Goal: Task Accomplishment & Management: Manage account settings

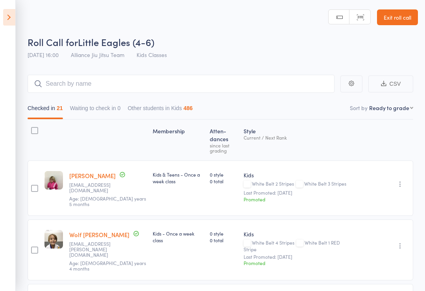
select select "9"
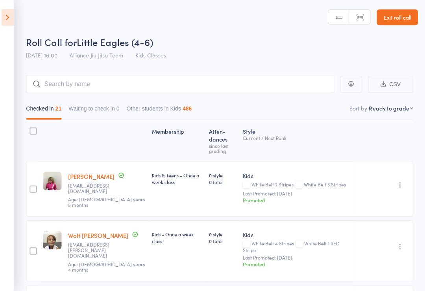
click at [13, 20] on icon at bounding box center [9, 17] width 12 height 17
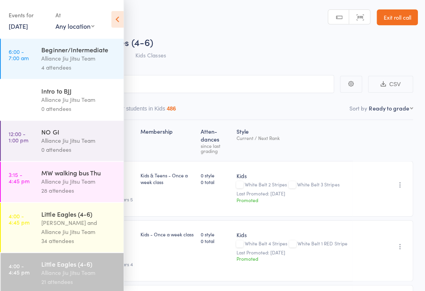
click at [29, 30] on link "11 Sep, 2025" at bounding box center [19, 26] width 19 height 9
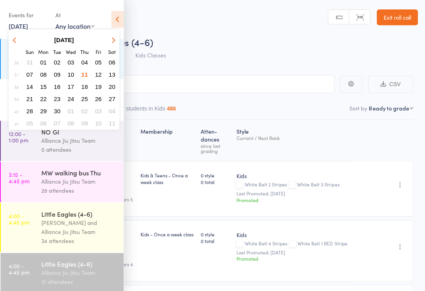
click at [97, 73] on span "12" at bounding box center [99, 74] width 7 height 7
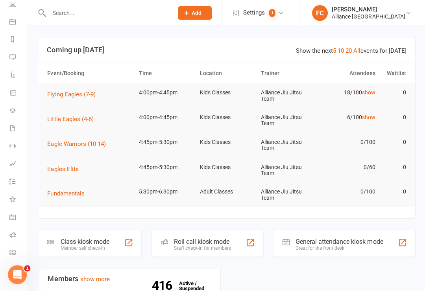
click at [14, 234] on icon at bounding box center [12, 234] width 6 height 6
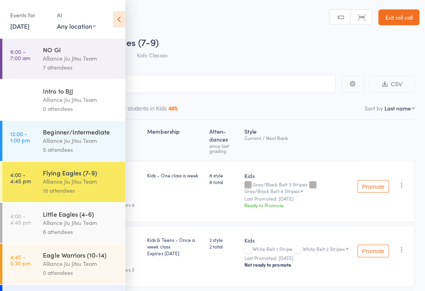
click at [95, 217] on div "Little Eagles (4-6)" at bounding box center [80, 213] width 75 height 9
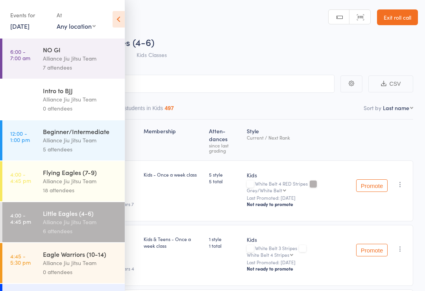
click at [120, 20] on icon at bounding box center [118, 19] width 12 height 17
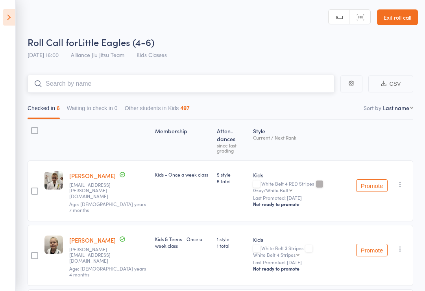
click at [196, 75] on input "search" at bounding box center [181, 84] width 307 height 18
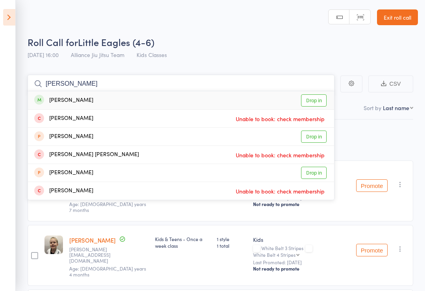
type input "Ana c"
click at [309, 98] on link "Drop in" at bounding box center [314, 100] width 26 height 12
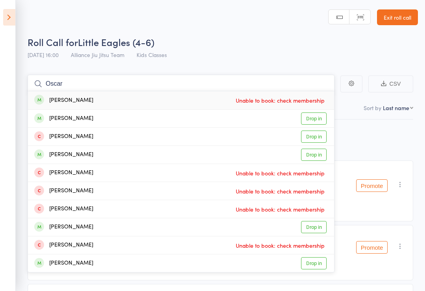
type input "Oscar"
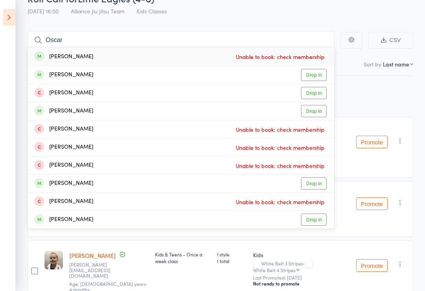
click at [11, 18] on icon at bounding box center [9, 17] width 12 height 17
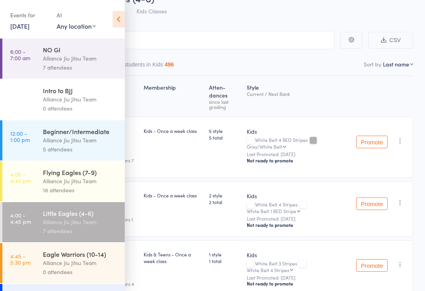
click at [91, 186] on div "Alliance Jiu Jitsu Team" at bounding box center [80, 181] width 75 height 9
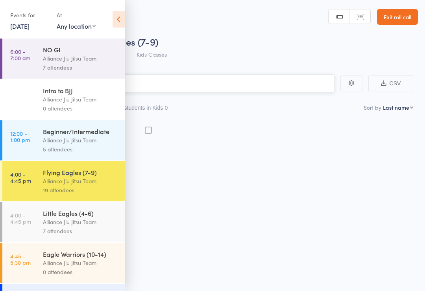
scroll to position [6, 0]
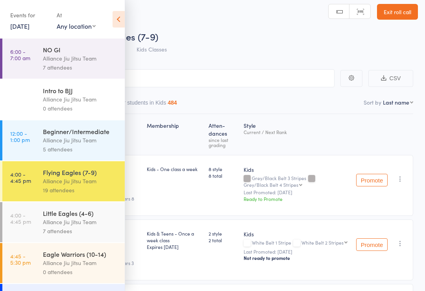
click at [122, 16] on icon at bounding box center [118, 19] width 12 height 17
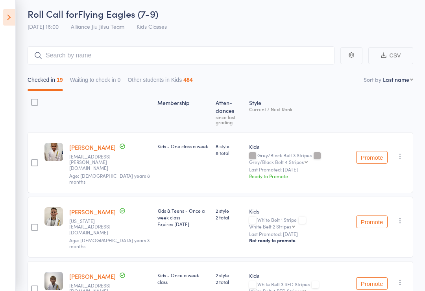
scroll to position [0, 0]
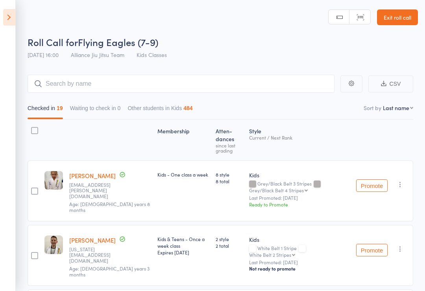
click at [10, 17] on icon at bounding box center [9, 17] width 12 height 17
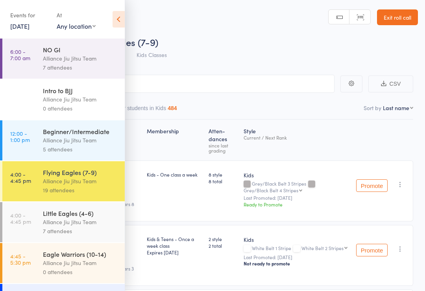
click at [98, 226] on div "Alliance Jiu Jitsu Team" at bounding box center [80, 221] width 75 height 9
click at [50, 232] on div "7 attendees" at bounding box center [80, 230] width 75 height 9
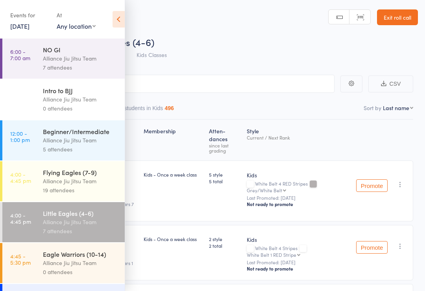
click at [116, 21] on icon at bounding box center [118, 19] width 12 height 17
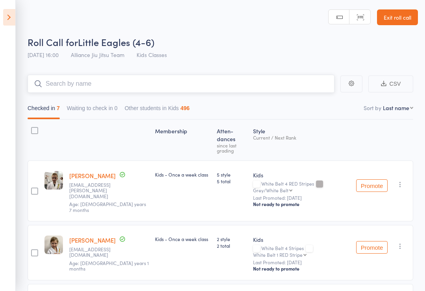
click at [122, 81] on input "search" at bounding box center [181, 84] width 307 height 18
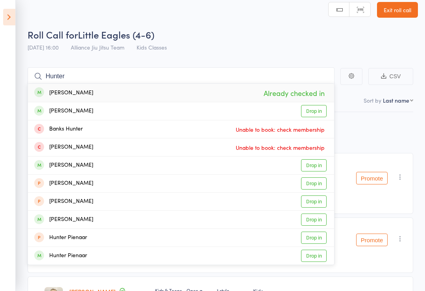
scroll to position [6, 0]
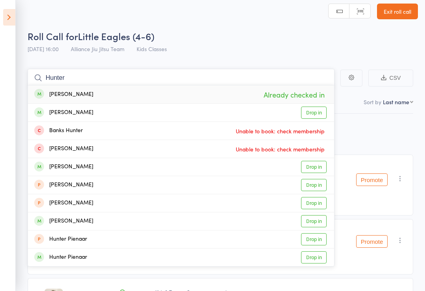
click at [240, 72] on input "Hunter" at bounding box center [181, 78] width 307 height 18
click at [239, 80] on input "Hunter" at bounding box center [181, 78] width 307 height 18
type input "H"
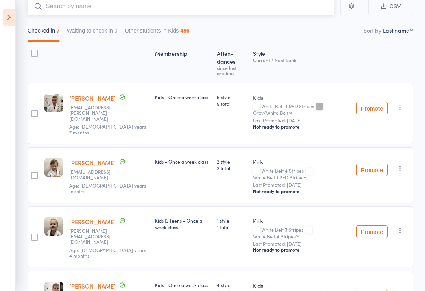
scroll to position [0, 0]
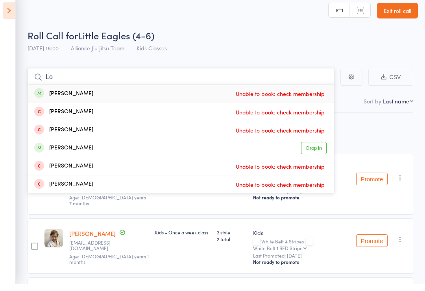
type input "L"
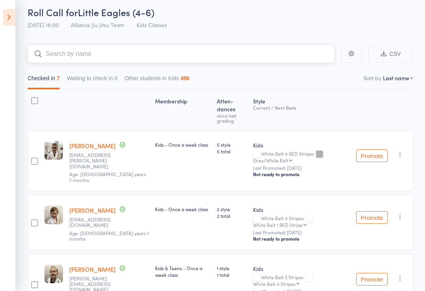
scroll to position [29, 0]
click at [298, 18] on div "Roll Call for Little Eagles (4-6)" at bounding box center [223, 12] width 390 height 13
click at [4, 15] on icon at bounding box center [9, 17] width 12 height 17
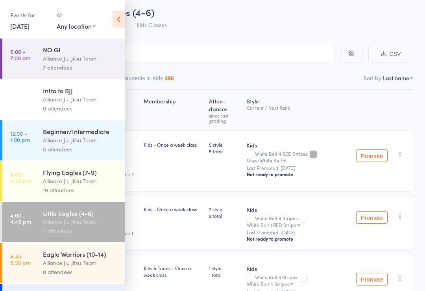
click at [42, 193] on link "4:00 - 4:45 pm Flying Eagles (7-9) Alliance Jiu Jitsu Team 19 attendees" at bounding box center [63, 181] width 122 height 40
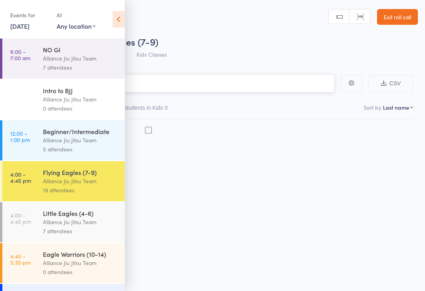
scroll to position [6, 0]
click at [118, 21] on icon at bounding box center [118, 19] width 12 height 17
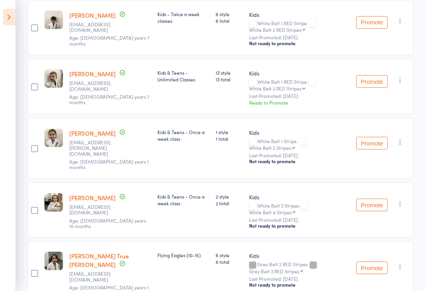
scroll to position [974, 0]
click at [12, 23] on icon at bounding box center [9, 17] width 12 height 17
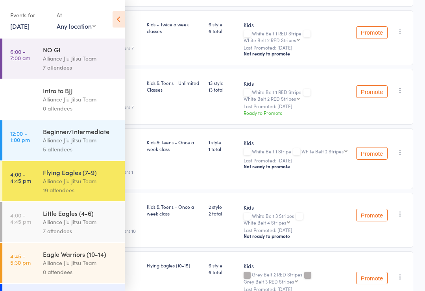
click at [46, 222] on div "Alliance Jiu Jitsu Team" at bounding box center [80, 221] width 75 height 9
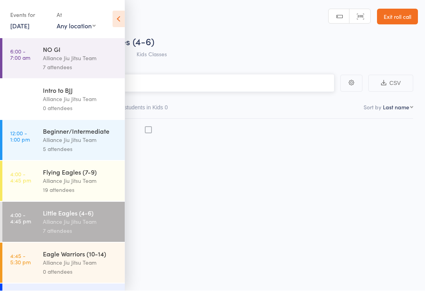
scroll to position [6, 0]
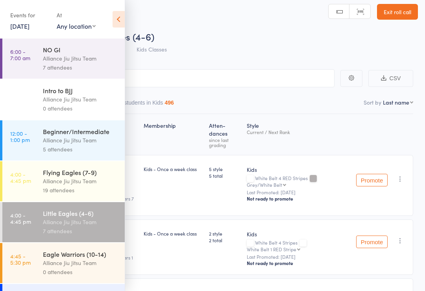
click at [117, 17] on icon at bounding box center [118, 19] width 12 height 17
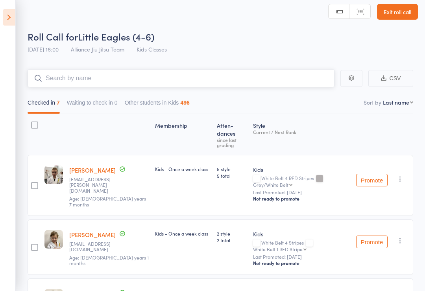
click at [149, 74] on input "search" at bounding box center [181, 78] width 307 height 18
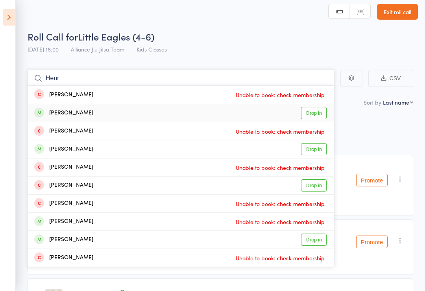
type input "Henr"
click at [318, 113] on link "Drop in" at bounding box center [314, 113] width 26 height 12
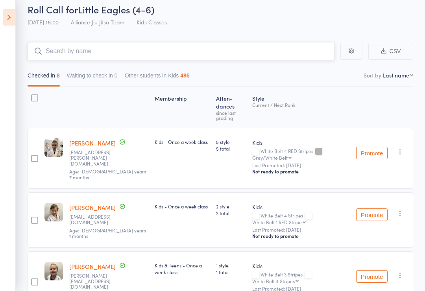
scroll to position [0, 0]
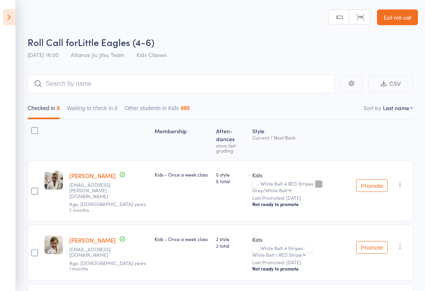
click at [2, 18] on aside "Events for 12 Sep, 2025 12 Sep, 2025 September 2025 Sun Mon Tue Wed Thu Fri Sat…" at bounding box center [8, 145] width 16 height 291
click at [11, 16] on icon at bounding box center [9, 17] width 12 height 17
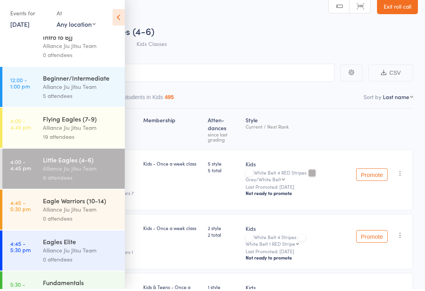
scroll to position [51, 0]
click at [124, 17] on icon at bounding box center [118, 19] width 12 height 17
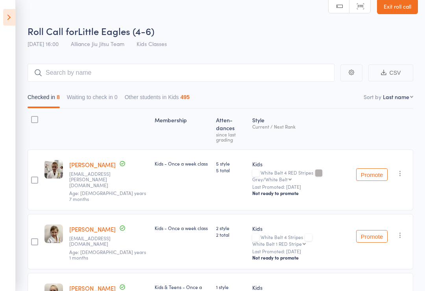
click at [14, 21] on icon at bounding box center [9, 17] width 12 height 17
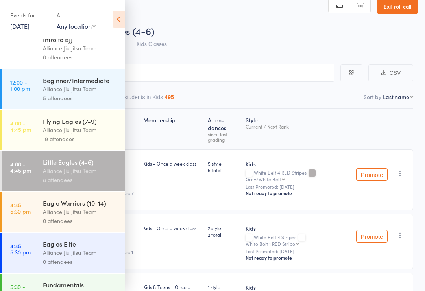
click at [100, 129] on div "Alliance Jiu Jitsu Team" at bounding box center [80, 129] width 75 height 9
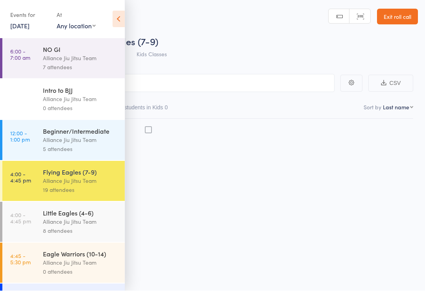
scroll to position [6, 0]
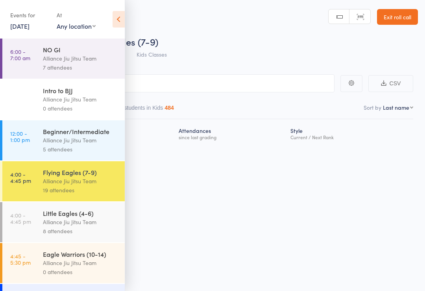
click at [120, 20] on icon at bounding box center [118, 19] width 12 height 17
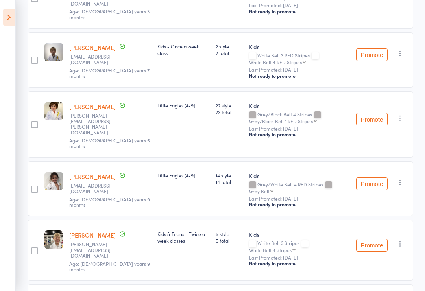
scroll to position [212, 0]
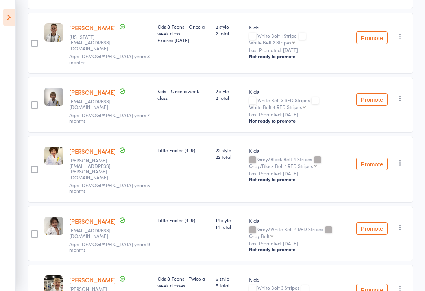
click at [4, 18] on icon at bounding box center [9, 17] width 12 height 17
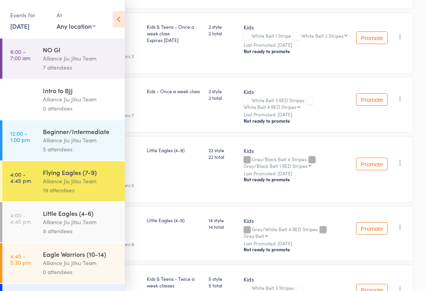
click at [97, 231] on div "8 attendees" at bounding box center [80, 230] width 75 height 9
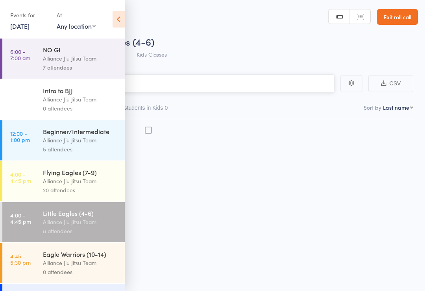
scroll to position [6, 0]
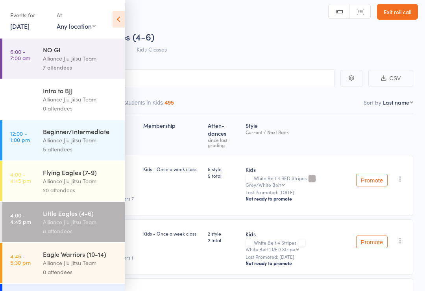
click at [123, 20] on icon at bounding box center [118, 19] width 12 height 17
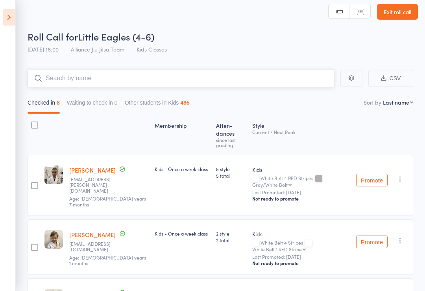
click at [203, 77] on input "search" at bounding box center [181, 78] width 307 height 18
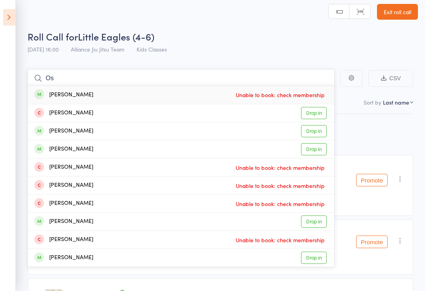
type input "O"
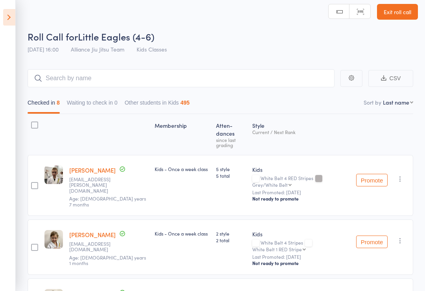
click at [228, 36] on div "Roll Call for Little Eagles (4-6)" at bounding box center [223, 36] width 390 height 13
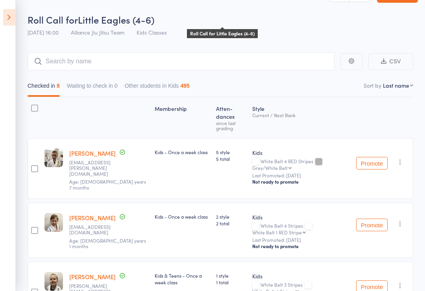
scroll to position [22, 0]
click at [0, 11] on aside "Events for 12 Sep, 2025 12 Sep, 2025 September 2025 Sun Mon Tue Wed Thu Fri Sat…" at bounding box center [8, 145] width 16 height 291
click at [12, 22] on icon at bounding box center [9, 17] width 12 height 17
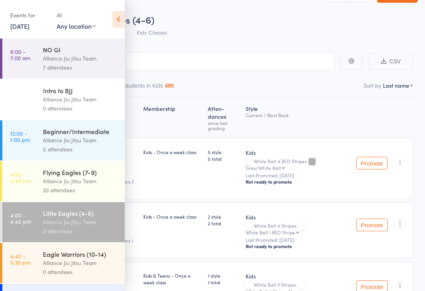
click at [44, 185] on div "Alliance Jiu Jitsu Team" at bounding box center [80, 181] width 75 height 9
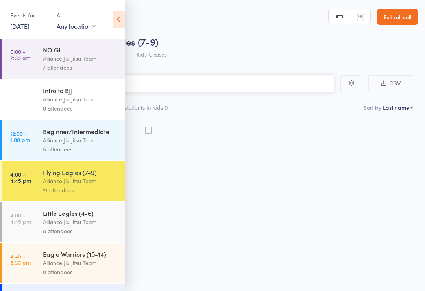
scroll to position [6, 0]
click at [56, 185] on div "Alliance Jiu Jitsu Team" at bounding box center [80, 181] width 75 height 9
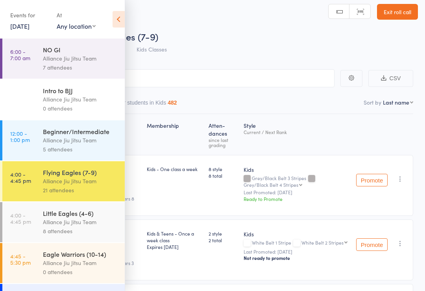
click at [122, 20] on icon at bounding box center [118, 19] width 12 height 17
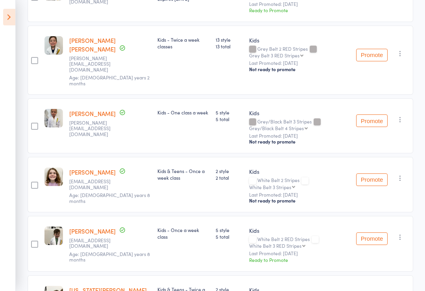
scroll to position [635, 0]
click at [404, 233] on icon "button" at bounding box center [400, 237] width 8 height 8
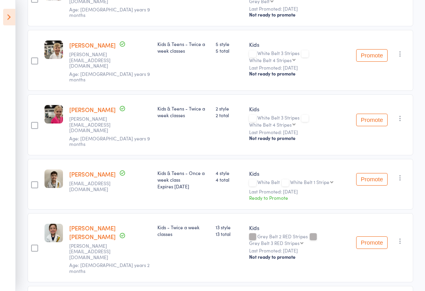
click at [10, 18] on icon at bounding box center [9, 17] width 12 height 17
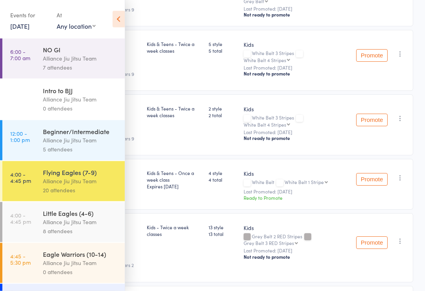
scroll to position [447, 0]
click at [105, 215] on div "Little Eagles (4-6)" at bounding box center [80, 213] width 75 height 9
click at [91, 223] on div "Alliance Jiu Jitsu Team" at bounding box center [80, 221] width 75 height 9
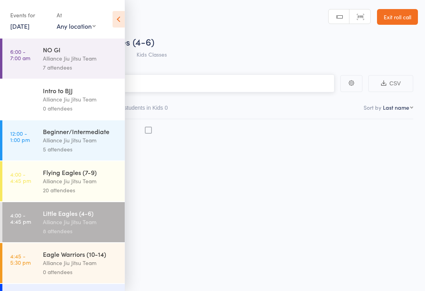
scroll to position [6, 0]
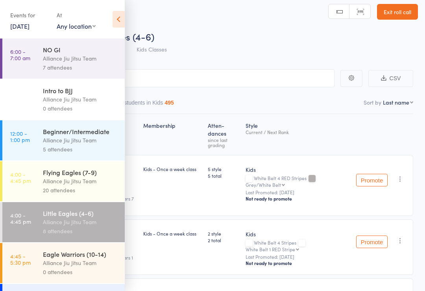
click at [117, 26] on icon at bounding box center [118, 19] width 12 height 17
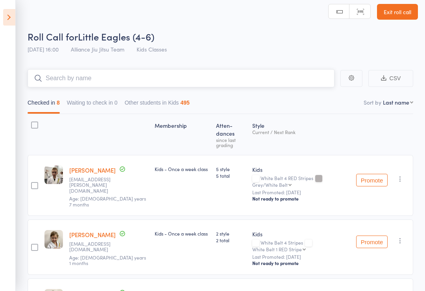
click at [287, 79] on input "search" at bounding box center [181, 78] width 307 height 18
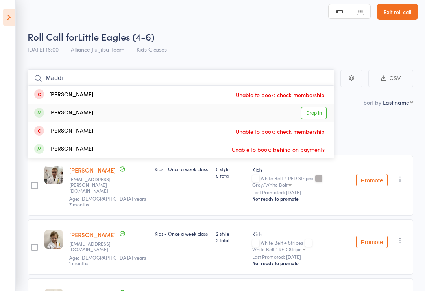
type input "Maddi"
click at [317, 113] on link "Drop in" at bounding box center [314, 113] width 26 height 12
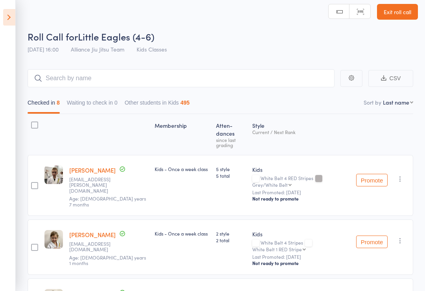
click at [270, 22] on header "Roll Call for Little Eagles (4-6) 12 Sep 16:00 Alliance Jiu Jitsu Team Kids Cla…" at bounding box center [212, 25] width 425 height 63
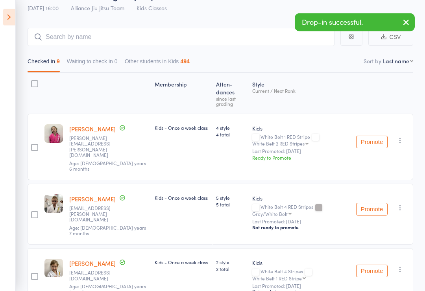
scroll to position [53, 0]
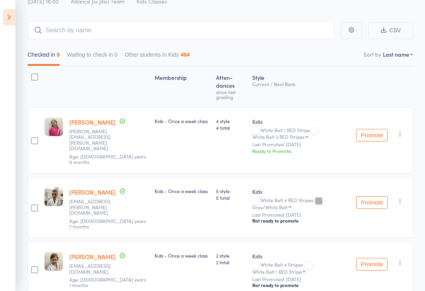
click at [412, 54] on select "First name Last name Birthday today? Behind on payments? Check in time Next pay…" at bounding box center [398, 54] width 30 height 8
select select "9"
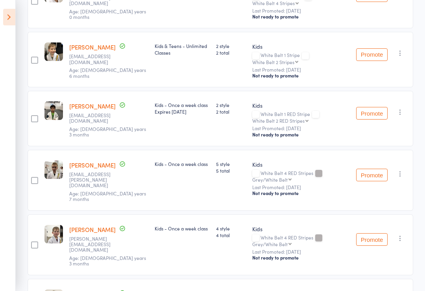
scroll to position [381, 0]
